Goal: Navigation & Orientation: Find specific page/section

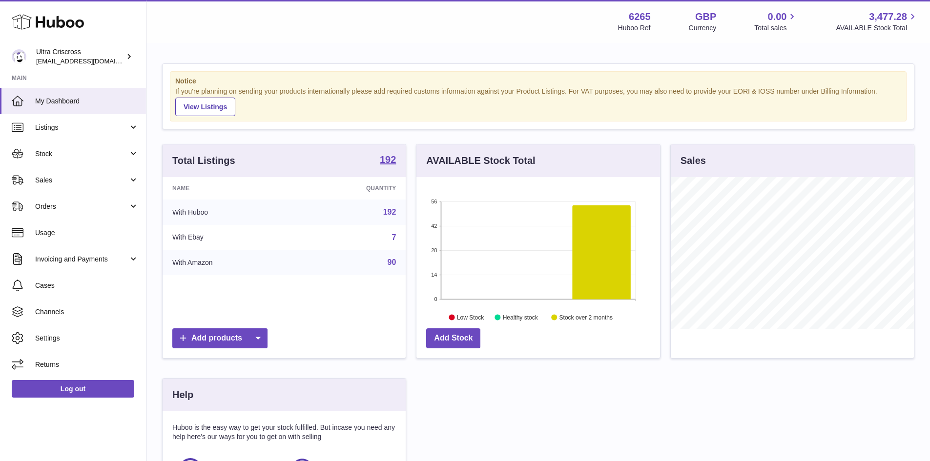
scroll to position [152, 244]
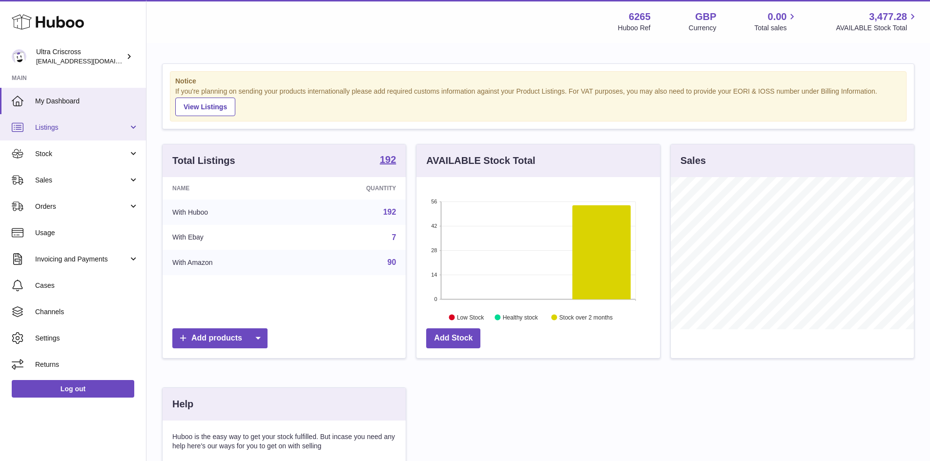
click at [85, 127] on span "Listings" at bounding box center [81, 127] width 93 height 9
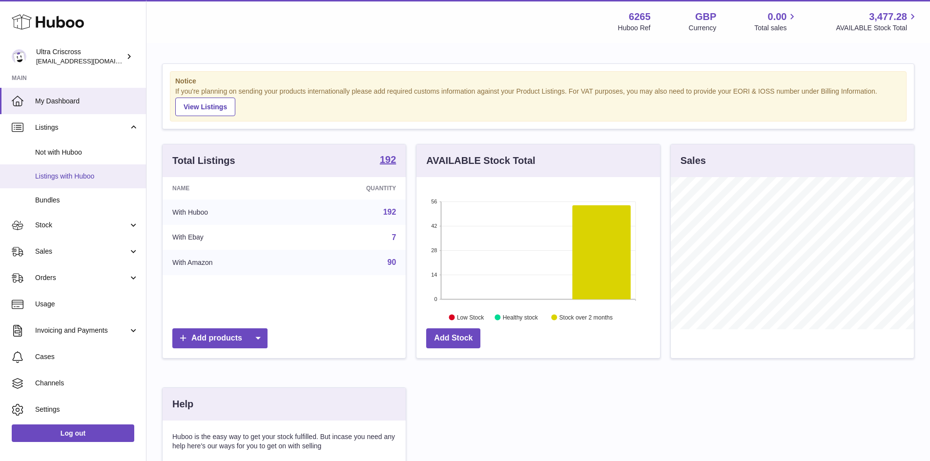
click at [85, 174] on span "Listings with Huboo" at bounding box center [86, 176] width 103 height 9
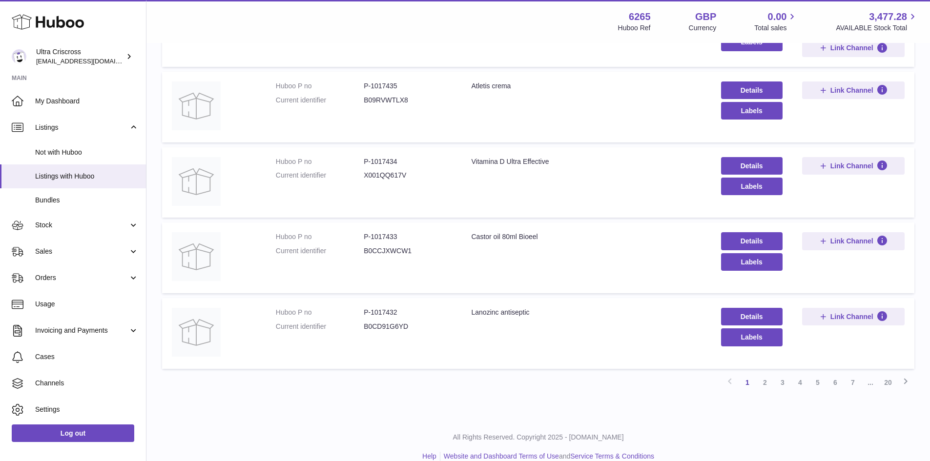
scroll to position [612, 0]
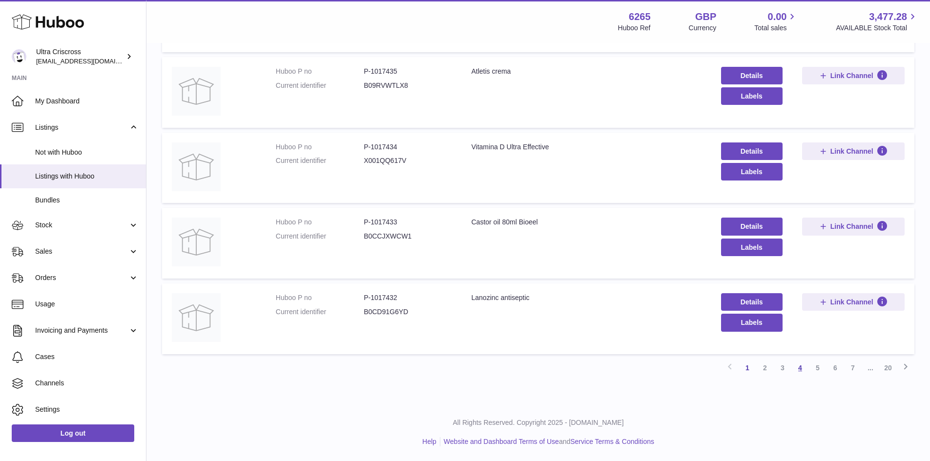
click at [800, 368] on link "4" at bounding box center [800, 368] width 18 height 18
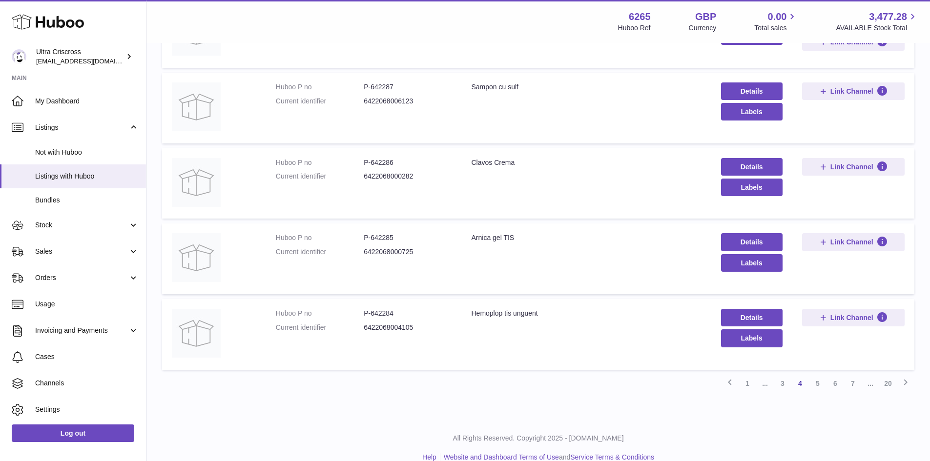
scroll to position [532, 0]
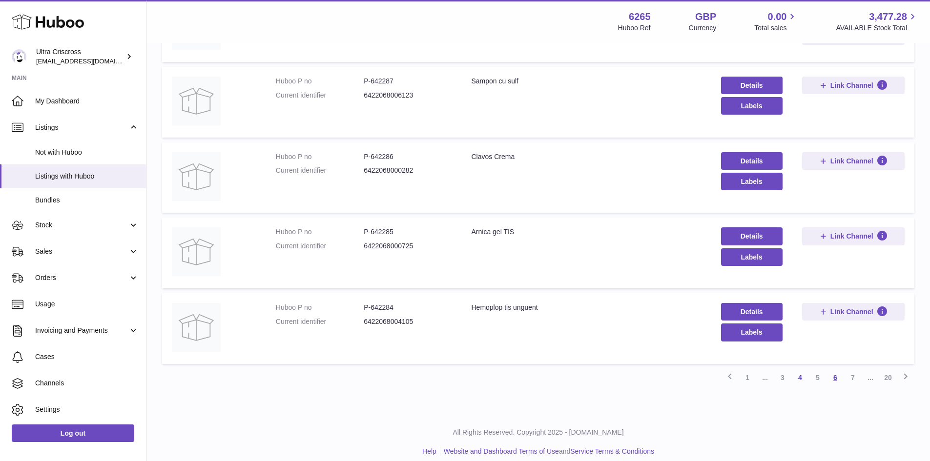
click at [832, 380] on link "6" at bounding box center [835, 378] width 18 height 18
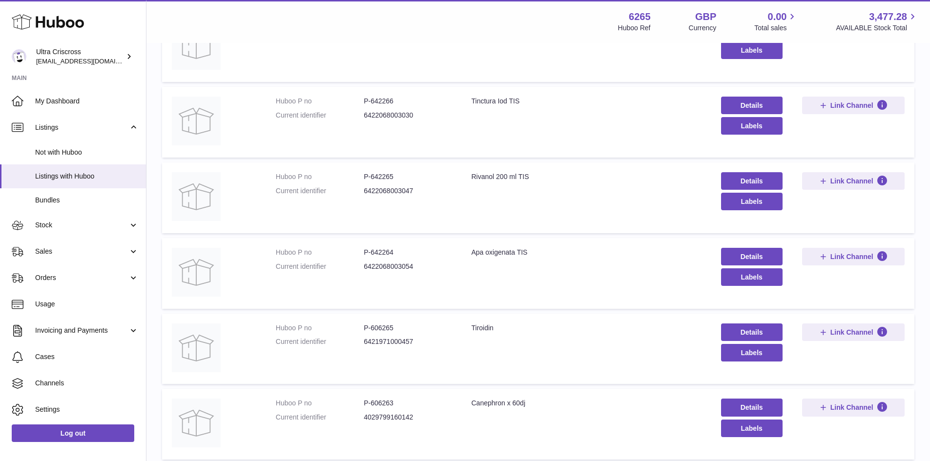
scroll to position [434, 0]
